Goal: Answer question/provide support: Share knowledge or assist other users

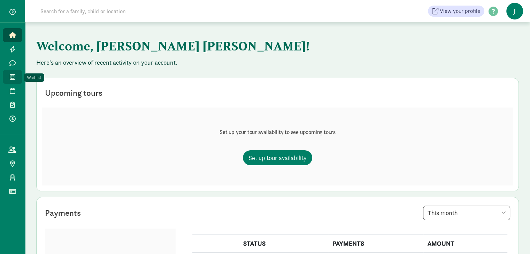
click at [13, 76] on icon at bounding box center [13, 77] width 6 height 6
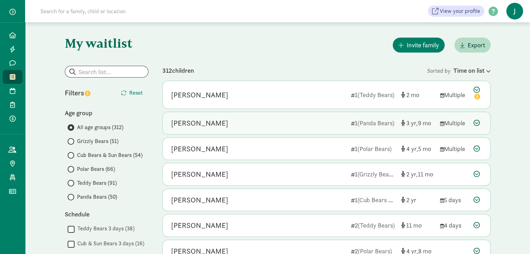
click at [262, 123] on div "[PERSON_NAME]" at bounding box center [258, 123] width 174 height 11
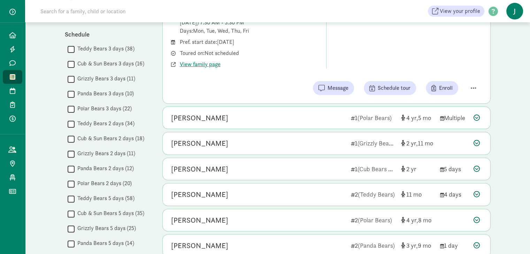
scroll to position [244, 0]
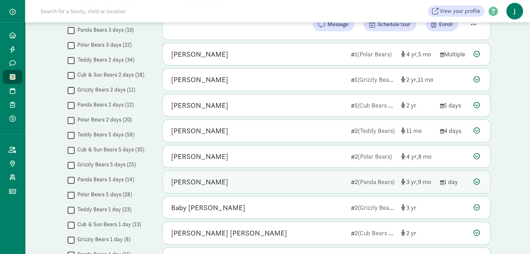
click at [227, 181] on div "[PERSON_NAME]" at bounding box center [258, 182] width 174 height 11
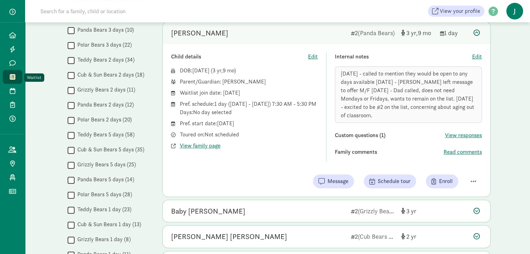
click at [9, 77] on span at bounding box center [12, 77] width 8 height 6
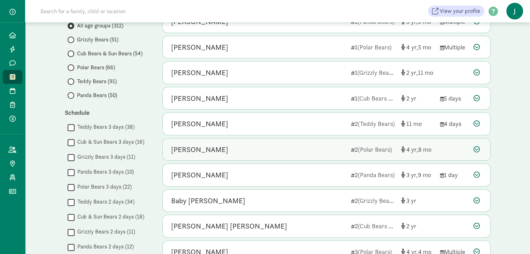
scroll to position [104, 0]
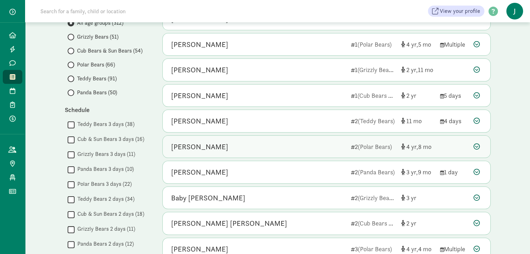
click at [256, 148] on div "[PERSON_NAME]" at bounding box center [258, 146] width 174 height 11
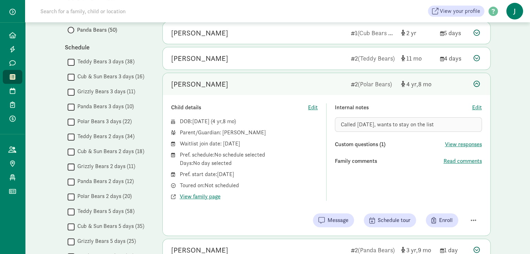
scroll to position [174, 0]
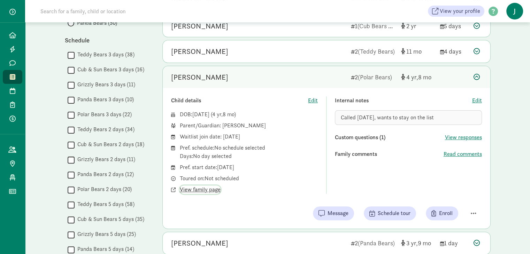
click at [198, 188] on span "View family page" at bounding box center [200, 190] width 41 height 8
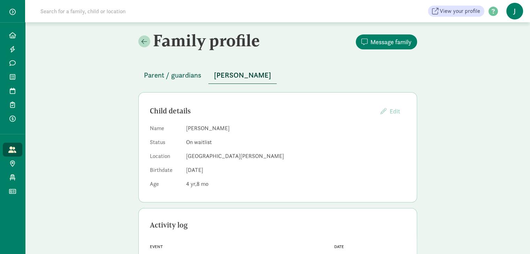
click at [175, 76] on span "Parent / guardians" at bounding box center [172, 75] width 57 height 11
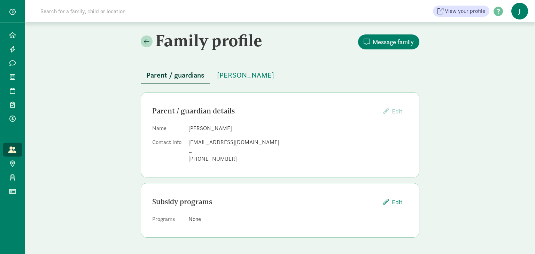
click at [175, 72] on span "Parent / guardians" at bounding box center [175, 75] width 58 height 11
